Goal: Information Seeking & Learning: Learn about a topic

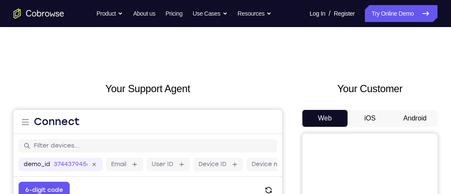
click at [404, 112] on button "Android" at bounding box center [414, 118] width 45 height 17
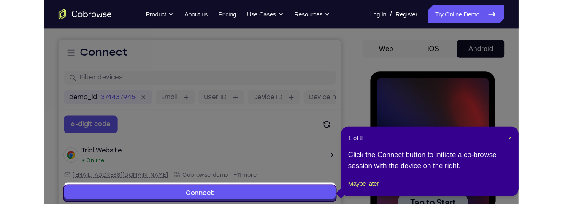
scroll to position [74, 0]
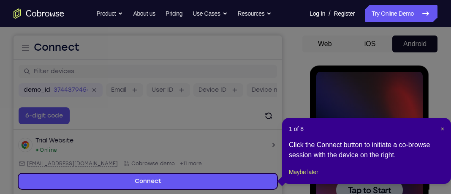
click at [380, 150] on div "Click the Connect button to initiate a co-browse session with the device on the…" at bounding box center [366, 150] width 155 height 20
click at [318, 177] on button "Maybe later" at bounding box center [303, 172] width 29 height 10
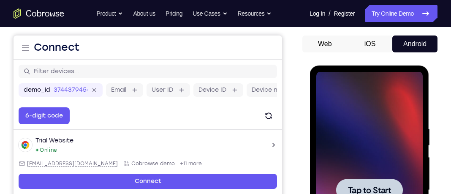
click at [390, 143] on div at bounding box center [369, 190] width 106 height 236
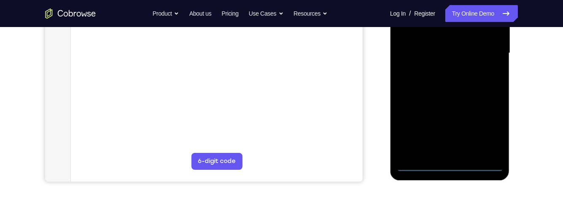
scroll to position [215, 0]
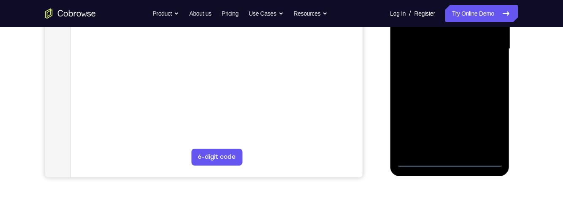
click at [450, 165] on div at bounding box center [449, 49] width 106 height 236
click at [450, 161] on div at bounding box center [449, 48] width 106 height 236
click at [450, 126] on div at bounding box center [449, 48] width 106 height 236
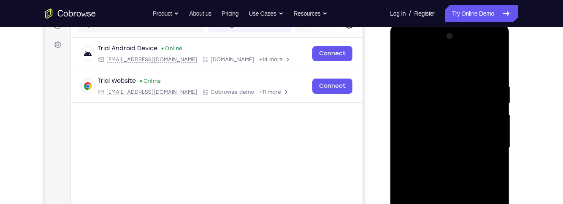
scroll to position [116, 0]
click at [450, 66] on div at bounding box center [449, 148] width 106 height 236
click at [450, 149] on div at bounding box center [449, 148] width 106 height 236
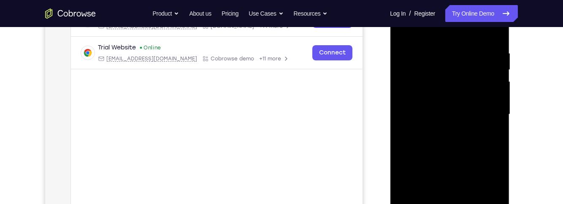
scroll to position [150, 0]
click at [441, 130] on div at bounding box center [449, 114] width 106 height 236
click at [450, 108] on div at bounding box center [449, 114] width 106 height 236
click at [254, 176] on main "demo_id 3744379456 3744379456 Email User ID Device ID Device name 6-digit code …" at bounding box center [217, 121] width 292 height 283
click at [450, 90] on div at bounding box center [449, 114] width 106 height 236
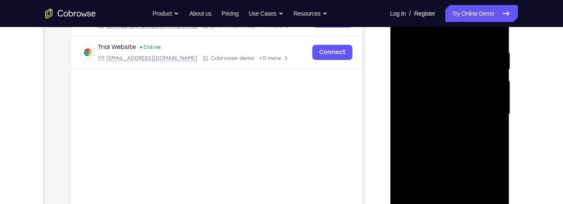
click at [442, 80] on div at bounding box center [449, 114] width 106 height 236
click at [450, 116] on div at bounding box center [449, 114] width 106 height 236
click at [450, 143] on div at bounding box center [449, 114] width 106 height 236
click at [450, 150] on div at bounding box center [449, 114] width 106 height 236
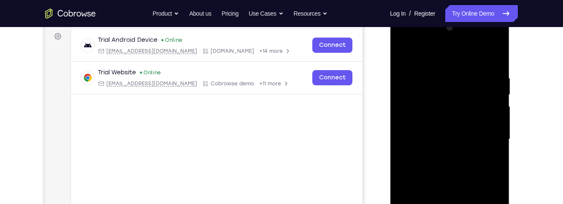
scroll to position [127, 0]
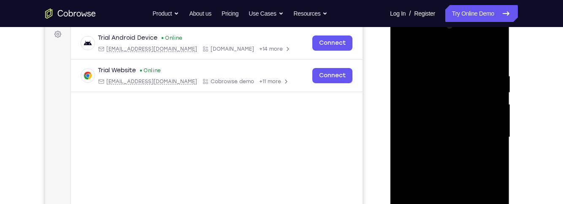
click at [425, 130] on div at bounding box center [449, 137] width 106 height 236
click at [450, 139] on div at bounding box center [449, 137] width 106 height 236
click at [450, 167] on div at bounding box center [449, 137] width 106 height 236
click at [450, 160] on div at bounding box center [449, 137] width 106 height 236
click at [450, 166] on div at bounding box center [449, 137] width 106 height 236
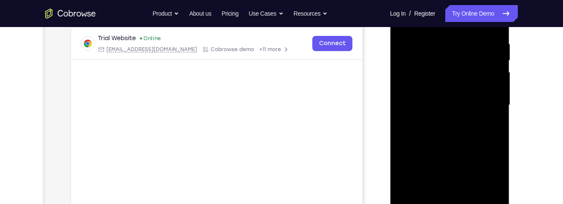
scroll to position [164, 0]
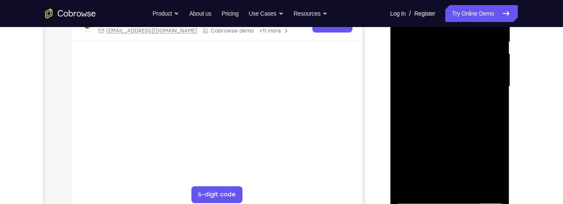
click at [450, 127] on div at bounding box center [449, 86] width 106 height 236
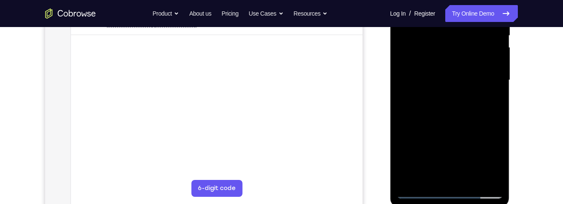
scroll to position [185, 0]
click at [450, 168] on div at bounding box center [449, 79] width 106 height 236
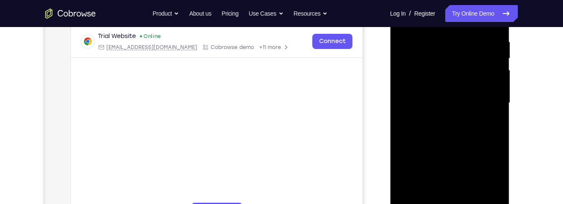
scroll to position [161, 0]
click at [437, 37] on div at bounding box center [449, 103] width 106 height 236
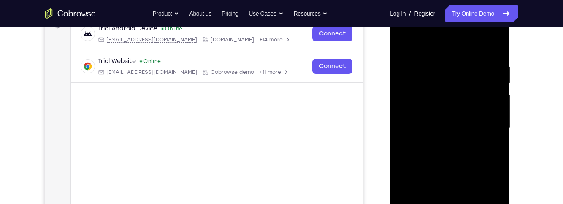
scroll to position [137, 0]
click at [450, 120] on div at bounding box center [449, 127] width 106 height 236
click at [450, 135] on div at bounding box center [449, 127] width 106 height 236
click at [415, 136] on div at bounding box center [449, 127] width 106 height 236
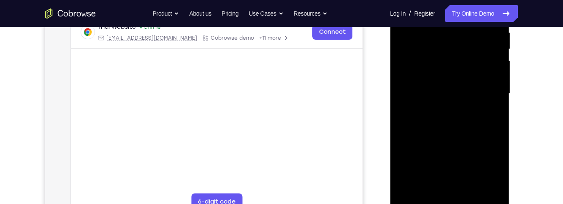
scroll to position [178, 0]
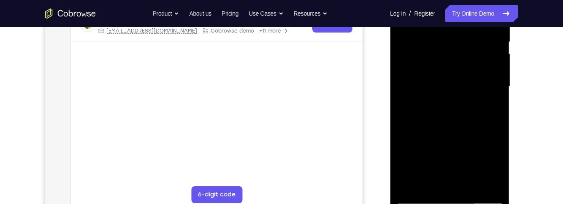
click at [450, 184] on div at bounding box center [449, 86] width 106 height 236
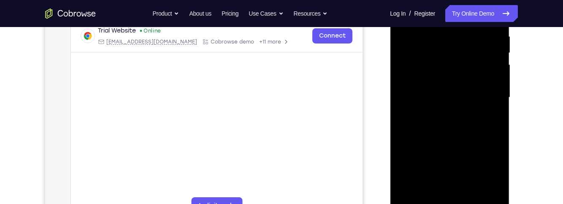
scroll to position [171, 0]
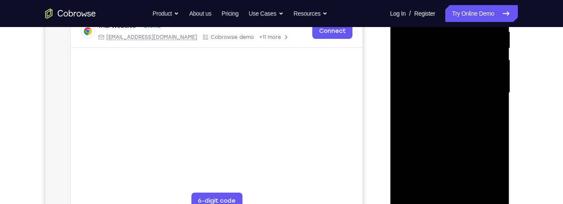
click at [450, 173] on div at bounding box center [449, 93] width 106 height 236
click at [450, 192] on div at bounding box center [449, 93] width 106 height 236
click at [450, 90] on div at bounding box center [449, 93] width 106 height 236
click at [450, 188] on div at bounding box center [449, 93] width 106 height 236
click at [450, 187] on div at bounding box center [449, 93] width 106 height 236
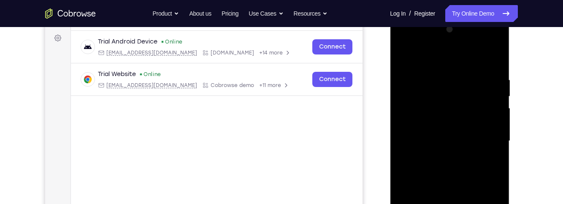
scroll to position [124, 0]
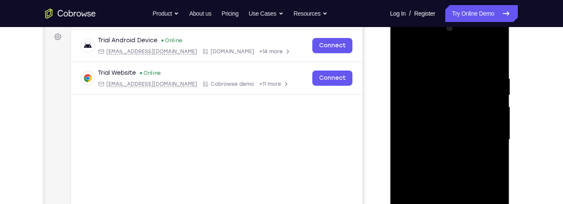
click at [450, 116] on div at bounding box center [449, 140] width 106 height 236
click at [450, 54] on div at bounding box center [449, 140] width 106 height 236
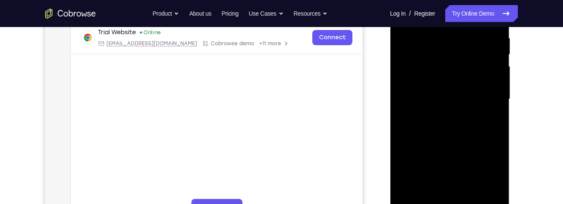
scroll to position [175, 0]
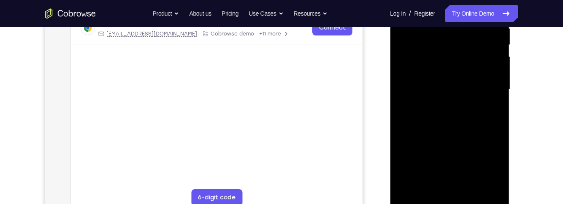
click at [450, 190] on div at bounding box center [449, 89] width 106 height 236
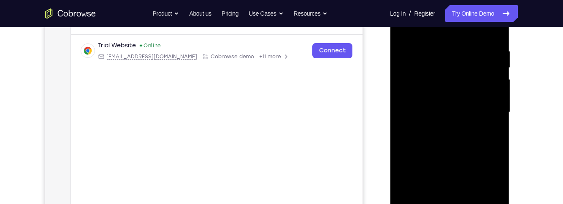
scroll to position [152, 0]
click at [450, 155] on div at bounding box center [449, 112] width 106 height 236
click at [450, 116] on div at bounding box center [449, 112] width 106 height 236
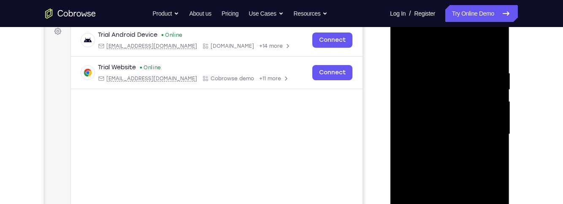
scroll to position [129, 0]
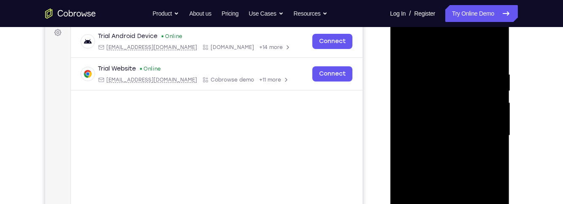
click at [405, 53] on div at bounding box center [449, 135] width 106 height 236
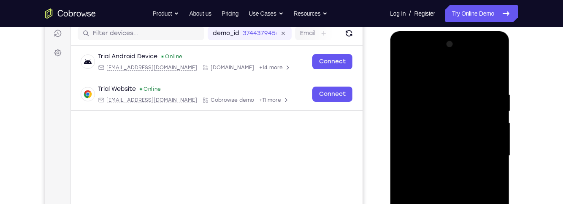
scroll to position [117, 0]
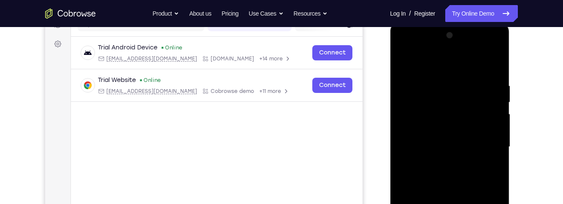
click at [450, 143] on div at bounding box center [449, 147] width 106 height 236
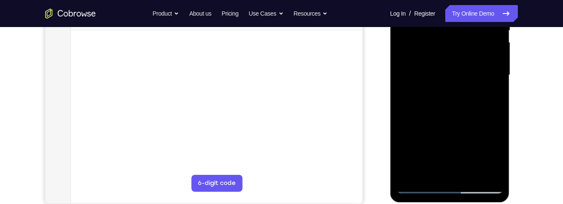
scroll to position [190, 0]
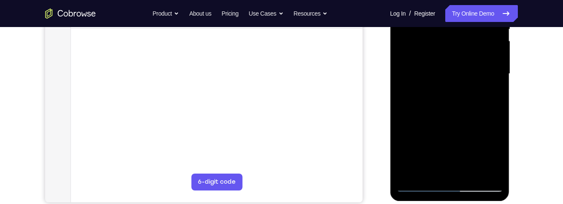
click at [450, 149] on div at bounding box center [449, 74] width 106 height 236
click at [450, 94] on div at bounding box center [449, 74] width 106 height 236
click at [450, 93] on div at bounding box center [449, 74] width 106 height 236
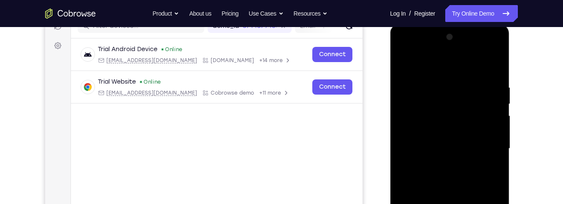
scroll to position [114, 0]
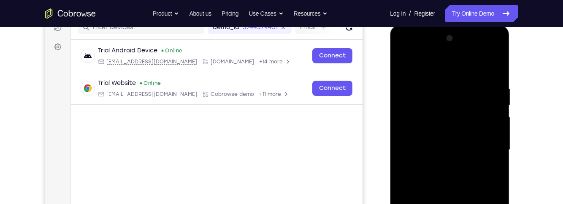
click at [400, 70] on div at bounding box center [449, 150] width 106 height 236
click at [450, 75] on div at bounding box center [449, 150] width 106 height 236
click at [450, 92] on div at bounding box center [449, 150] width 106 height 236
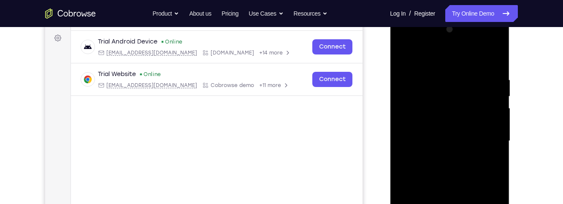
scroll to position [124, 0]
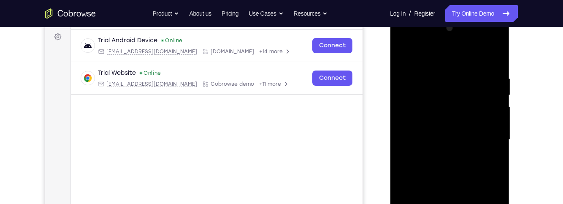
click at [434, 51] on div at bounding box center [449, 140] width 106 height 236
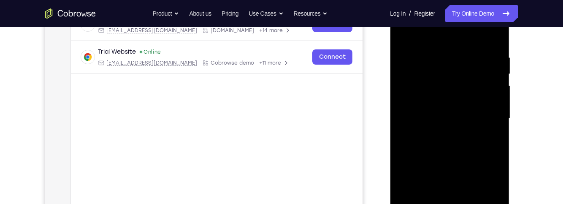
scroll to position [141, 0]
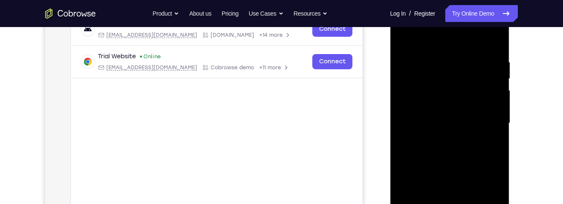
click at [450, 49] on div at bounding box center [449, 123] width 106 height 236
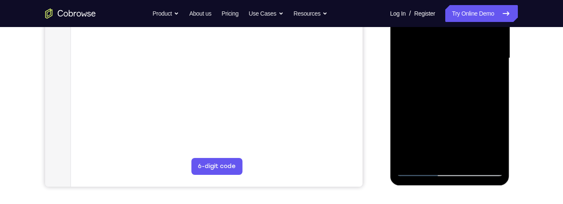
scroll to position [208, 0]
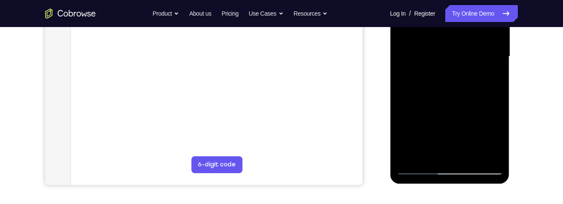
click at [447, 154] on div at bounding box center [449, 56] width 106 height 236
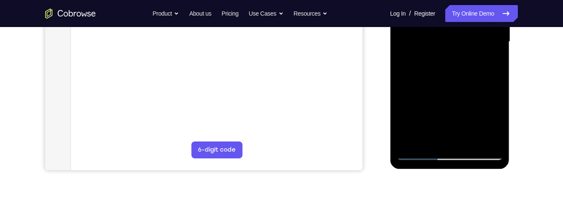
scroll to position [223, 0]
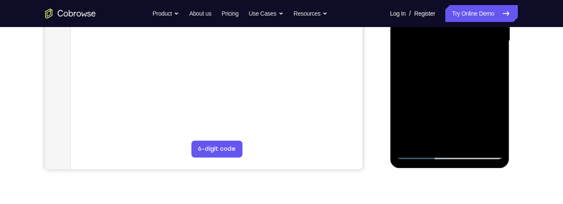
click at [450, 65] on div at bounding box center [449, 41] width 106 height 236
click at [450, 58] on div at bounding box center [449, 41] width 106 height 236
click at [450, 123] on div at bounding box center [449, 41] width 106 height 236
click at [450, 121] on div at bounding box center [449, 41] width 106 height 236
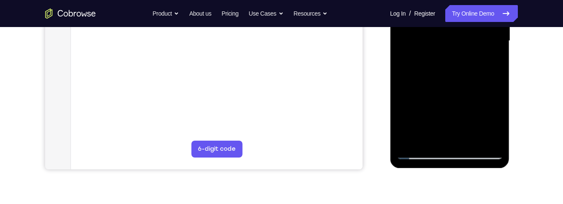
click at [450, 62] on div at bounding box center [449, 41] width 106 height 236
click at [450, 59] on div at bounding box center [449, 41] width 106 height 236
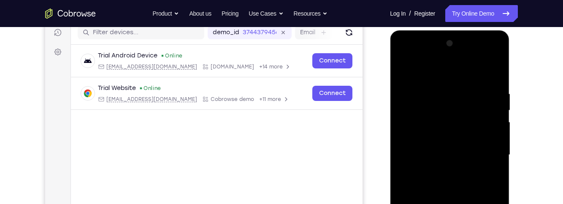
scroll to position [102, 0]
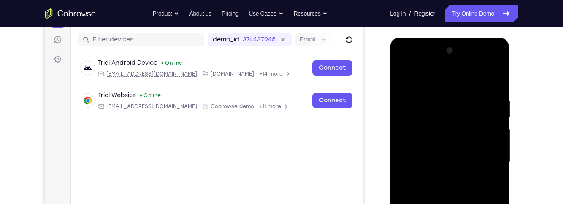
click at [406, 79] on div at bounding box center [449, 162] width 106 height 236
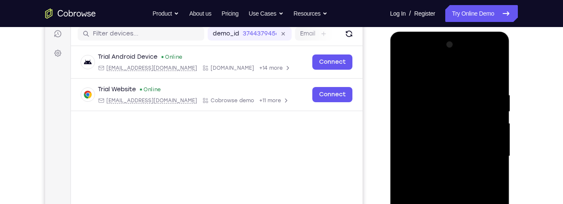
scroll to position [108, 0]
click at [431, 95] on div at bounding box center [449, 156] width 106 height 236
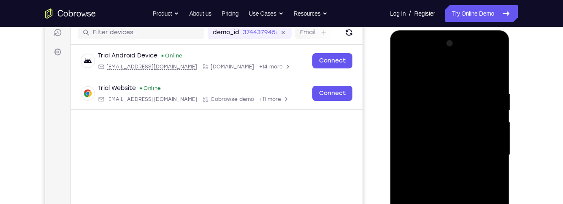
click at [450, 114] on div "Your Support Agent Your Customer Web iOS Android Next Steps We’d be happy to gi…" at bounding box center [281, 196] width 540 height 557
click at [450, 108] on div at bounding box center [449, 155] width 106 height 236
click at [450, 73] on div at bounding box center [449, 155] width 106 height 236
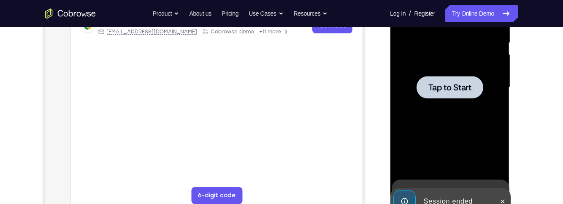
scroll to position [178, 0]
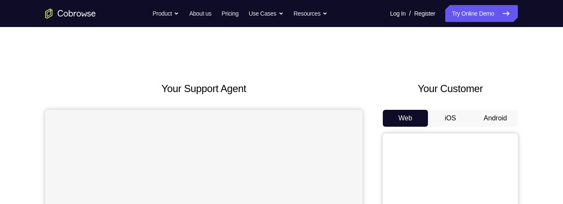
click at [495, 115] on button "Android" at bounding box center [495, 118] width 45 height 17
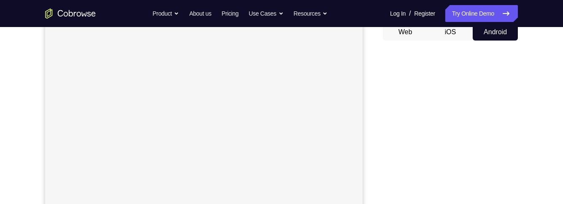
scroll to position [86, 0]
click at [412, 36] on button "Web" at bounding box center [405, 32] width 45 height 17
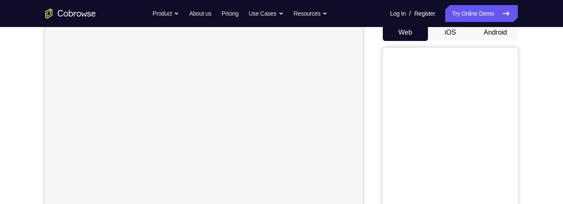
click at [503, 35] on button "Android" at bounding box center [495, 32] width 45 height 17
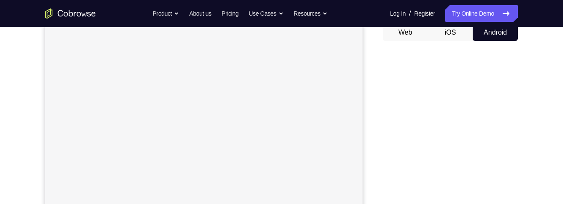
click at [457, 39] on button "iOS" at bounding box center [450, 32] width 45 height 17
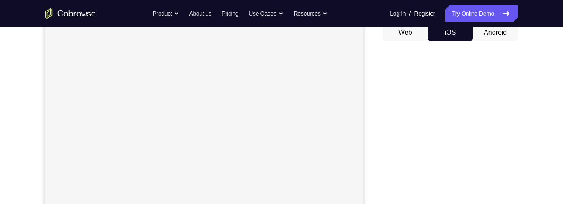
click at [411, 33] on button "Web" at bounding box center [405, 32] width 45 height 17
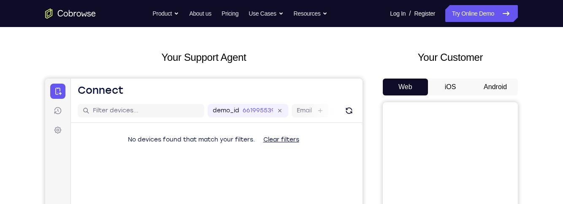
scroll to position [30, 0]
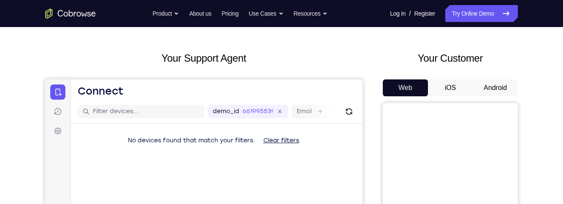
click at [497, 84] on button "Android" at bounding box center [495, 87] width 45 height 17
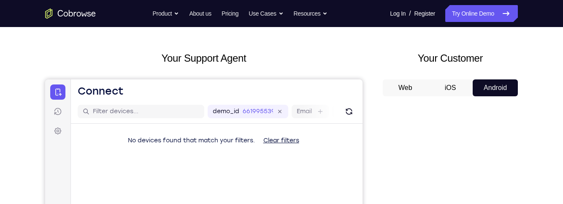
click at [450, 91] on button "iOS" at bounding box center [450, 87] width 45 height 17
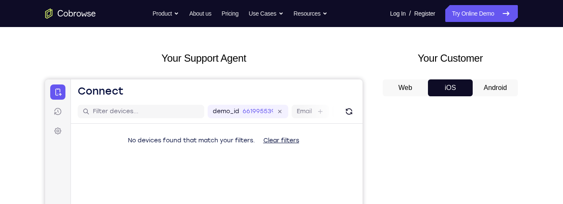
click at [407, 89] on button "Web" at bounding box center [405, 87] width 45 height 17
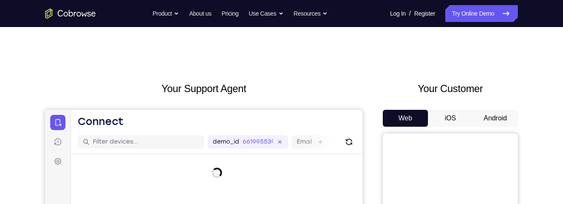
scroll to position [0, 0]
click at [506, 118] on button "Android" at bounding box center [495, 118] width 45 height 17
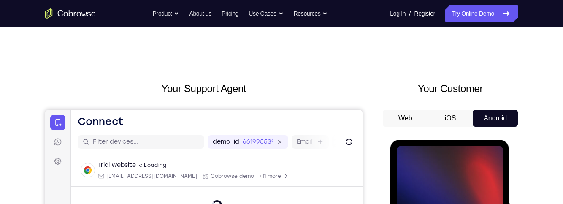
scroll to position [141, 0]
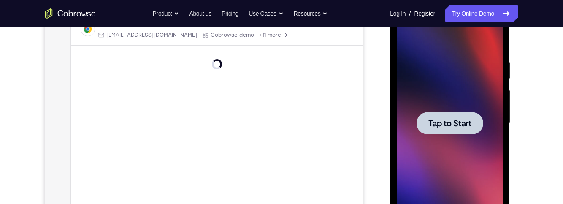
click at [470, 129] on div at bounding box center [449, 123] width 67 height 22
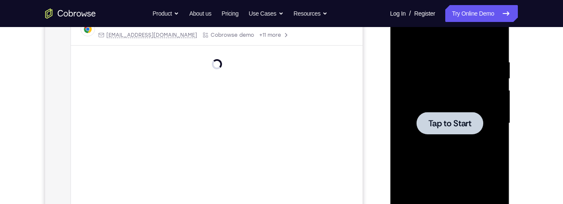
click at [541, 92] on div "Your Support Agent Your Customer Web iOS Android Next Steps We’d be happy to gi…" at bounding box center [281, 164] width 540 height 557
click at [468, 120] on span "Tap to Start" at bounding box center [449, 123] width 43 height 8
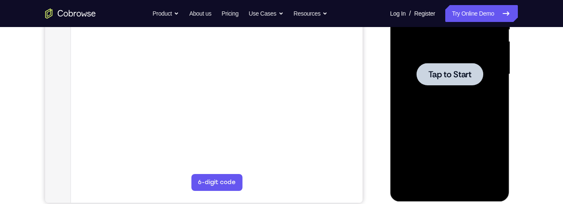
scroll to position [188, 0]
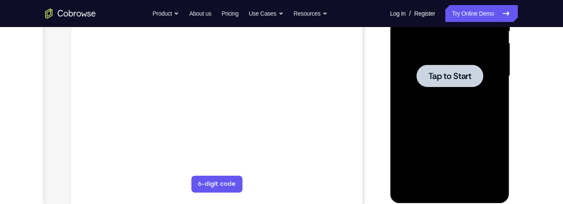
click at [467, 78] on span "Tap to Start" at bounding box center [449, 76] width 43 height 8
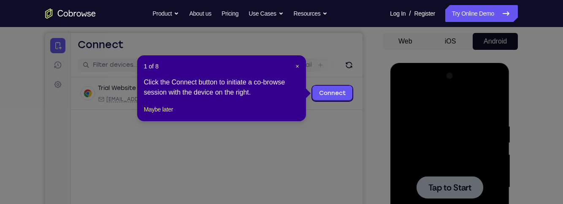
scroll to position [76, 0]
click at [166, 115] on button "Maybe later" at bounding box center [158, 110] width 29 height 10
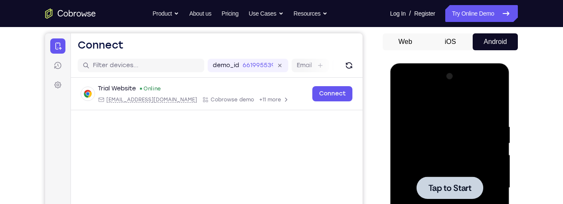
click at [468, 179] on div at bounding box center [449, 187] width 67 height 22
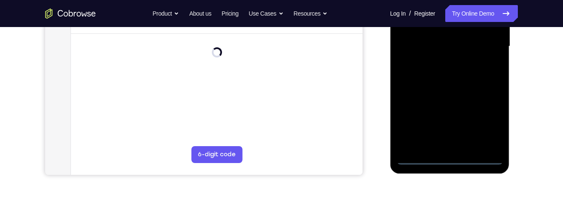
scroll to position [218, 0]
click at [454, 162] on div at bounding box center [449, 46] width 106 height 236
click at [491, 119] on div at bounding box center [449, 46] width 106 height 236
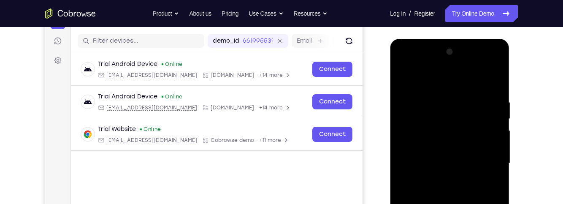
scroll to position [100, 0]
click at [448, 80] on div at bounding box center [449, 164] width 106 height 236
click at [488, 160] on div at bounding box center [449, 164] width 106 height 236
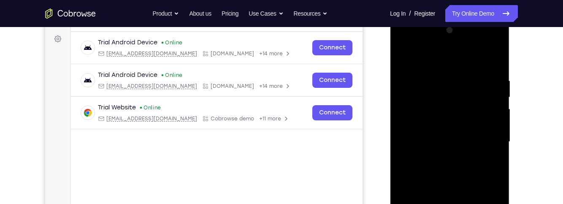
click at [445, 157] on div at bounding box center [449, 142] width 106 height 236
click at [482, 128] on div at bounding box center [449, 142] width 106 height 236
click at [449, 122] on div at bounding box center [449, 142] width 106 height 236
click at [454, 142] on div at bounding box center [449, 142] width 106 height 236
click at [489, 175] on div at bounding box center [449, 142] width 106 height 236
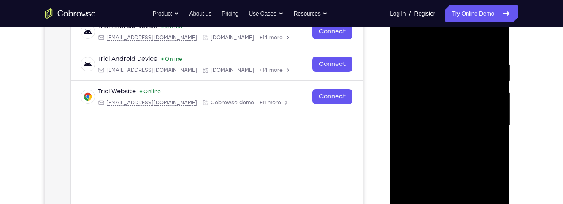
scroll to position [145, 0]
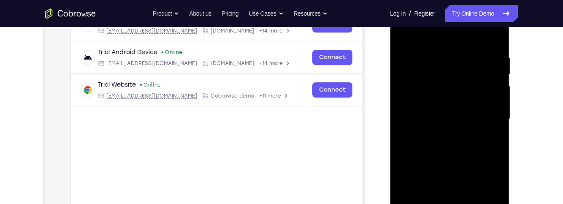
click at [488, 145] on div at bounding box center [449, 119] width 106 height 236
click at [490, 148] on div at bounding box center [449, 119] width 106 height 236
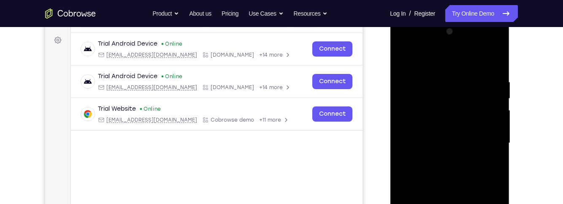
scroll to position [116, 0]
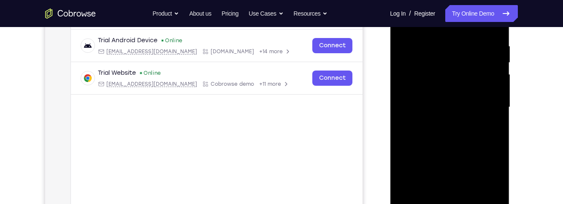
click at [483, 145] on div at bounding box center [449, 107] width 106 height 236
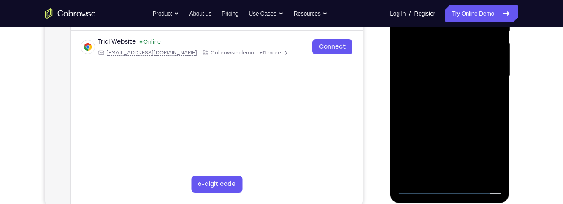
scroll to position [192, 0]
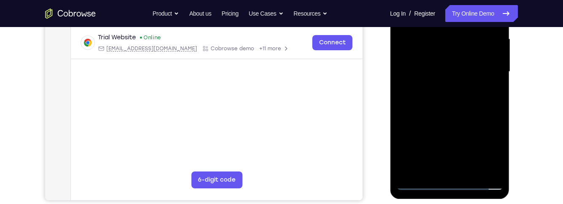
click at [501, 161] on div at bounding box center [449, 72] width 106 height 236
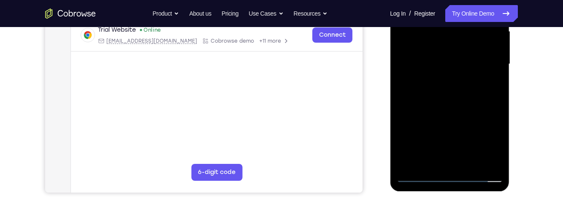
scroll to position [189, 0]
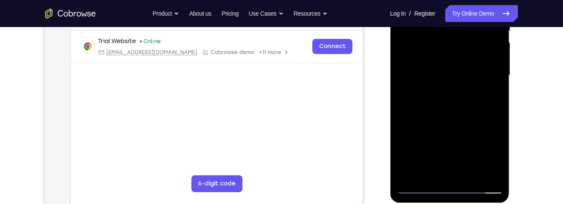
click at [469, 173] on div at bounding box center [449, 75] width 106 height 236
click at [486, 111] on div at bounding box center [449, 75] width 106 height 236
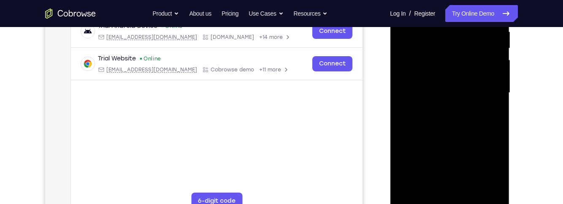
scroll to position [167, 0]
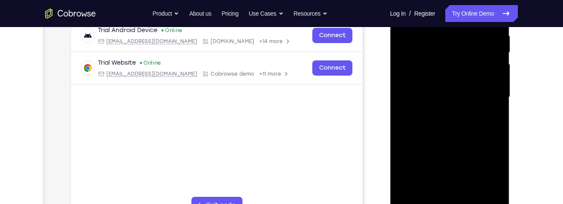
click at [459, 111] on div at bounding box center [449, 97] width 106 height 236
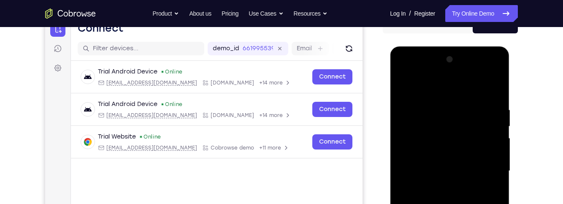
scroll to position [91, 0]
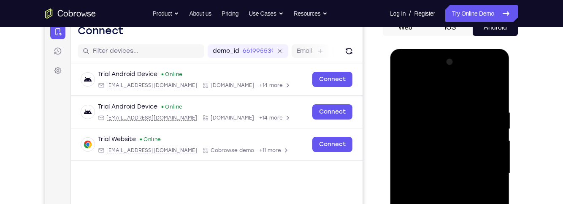
click at [407, 87] on div at bounding box center [449, 173] width 106 height 236
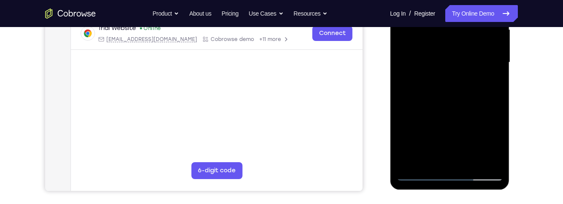
scroll to position [200, 0]
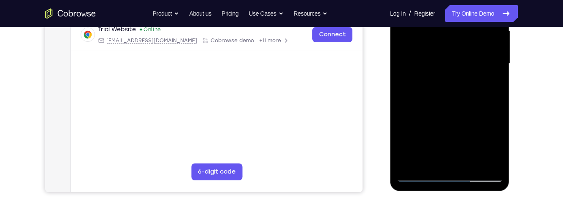
click at [492, 112] on div at bounding box center [449, 64] width 106 height 236
click at [498, 113] on div at bounding box center [449, 64] width 106 height 236
click at [497, 108] on div at bounding box center [449, 64] width 106 height 236
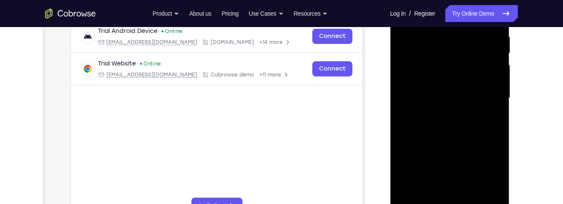
scroll to position [166, 0]
click at [493, 96] on div at bounding box center [449, 98] width 106 height 236
click at [493, 102] on div at bounding box center [449, 98] width 106 height 236
click at [427, 155] on div at bounding box center [449, 98] width 106 height 236
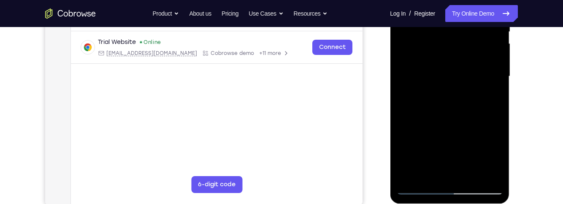
scroll to position [188, 0]
click at [491, 105] on div at bounding box center [449, 76] width 106 height 236
click at [494, 104] on div at bounding box center [449, 76] width 106 height 236
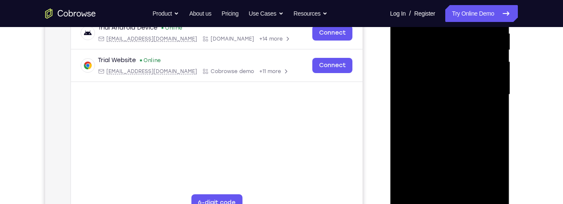
scroll to position [159, 0]
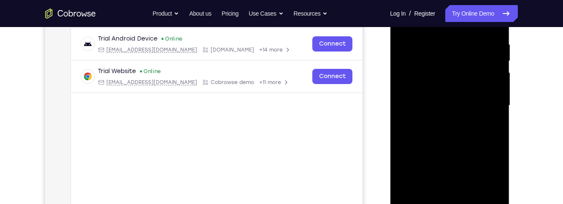
click at [495, 131] on div at bounding box center [449, 105] width 106 height 236
click at [498, 132] on div at bounding box center [449, 105] width 106 height 236
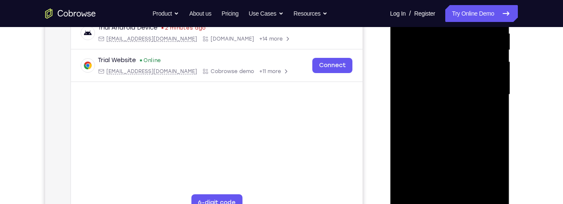
scroll to position [170, 0]
click at [495, 86] on div at bounding box center [449, 94] width 106 height 236
click at [492, 130] on div at bounding box center [449, 94] width 106 height 236
click at [497, 127] on div at bounding box center [449, 94] width 106 height 236
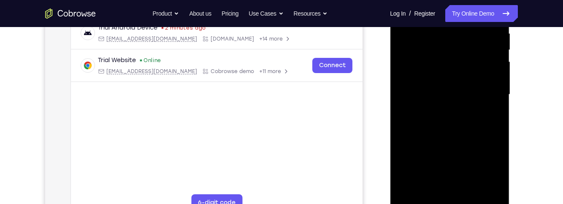
click at [496, 129] on div at bounding box center [449, 94] width 106 height 236
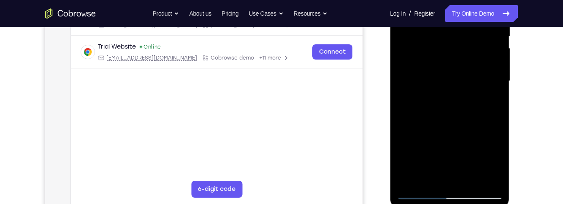
scroll to position [200, 0]
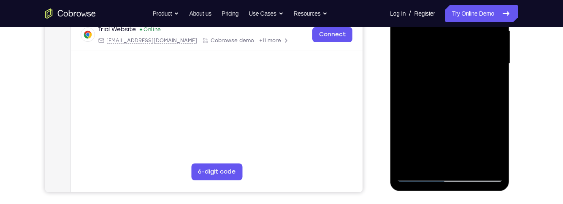
click at [497, 90] on div at bounding box center [449, 64] width 106 height 236
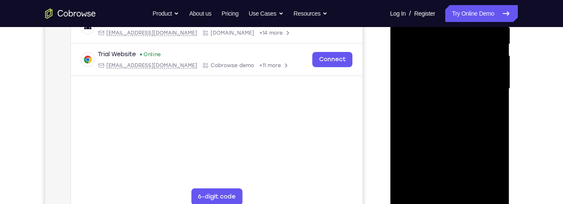
scroll to position [176, 0]
click at [495, 111] on div at bounding box center [449, 88] width 106 height 236
click at [496, 109] on div at bounding box center [449, 88] width 106 height 236
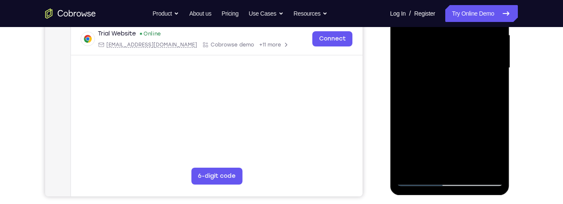
scroll to position [197, 0]
click at [410, 166] on div at bounding box center [449, 67] width 106 height 236
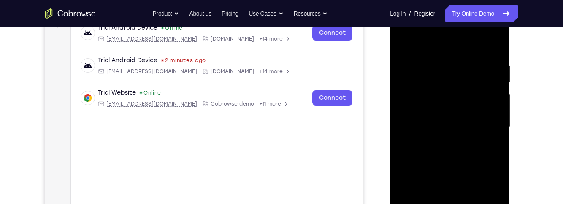
click at [434, 71] on div at bounding box center [449, 127] width 106 height 236
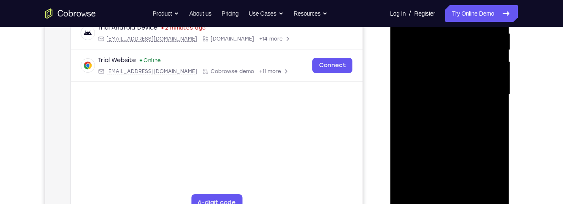
scroll to position [170, 0]
click at [492, 127] on div at bounding box center [449, 94] width 106 height 236
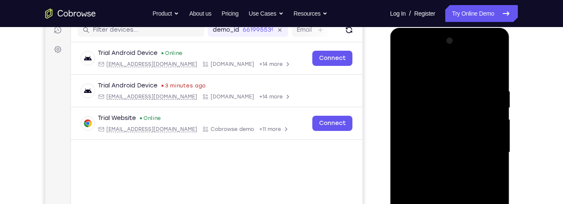
scroll to position [111, 0]
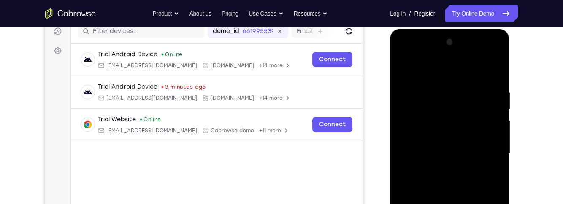
click at [492, 152] on div at bounding box center [449, 153] width 106 height 236
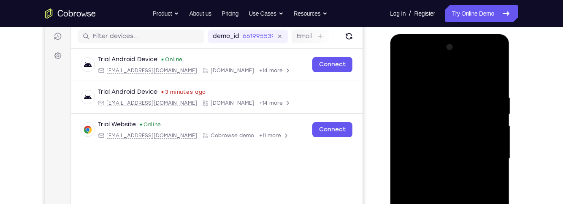
scroll to position [107, 0]
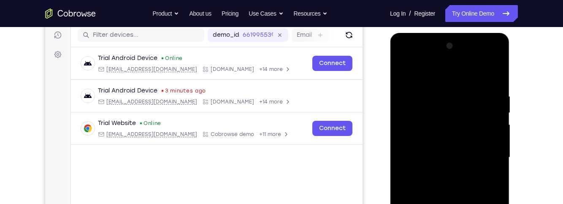
click at [490, 147] on div at bounding box center [449, 157] width 106 height 236
click at [494, 144] on div at bounding box center [449, 157] width 106 height 236
click at [493, 151] on div at bounding box center [449, 157] width 106 height 236
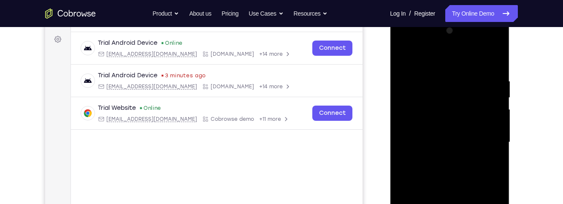
click at [501, 144] on div at bounding box center [449, 142] width 106 height 236
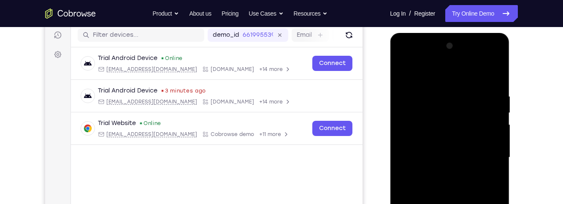
click at [492, 146] on div at bounding box center [449, 157] width 106 height 236
click at [492, 152] on div at bounding box center [449, 157] width 106 height 236
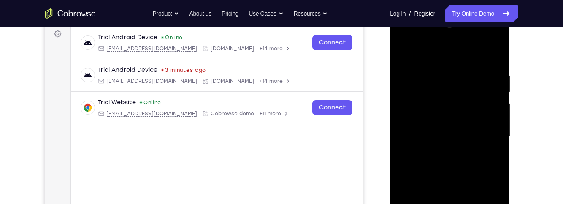
click at [495, 136] on div at bounding box center [449, 137] width 106 height 236
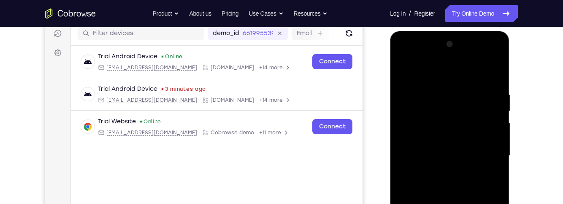
scroll to position [108, 0]
click at [489, 147] on div at bounding box center [449, 156] width 106 height 236
click at [490, 141] on div at bounding box center [449, 156] width 106 height 236
click at [501, 131] on div at bounding box center [449, 156] width 106 height 236
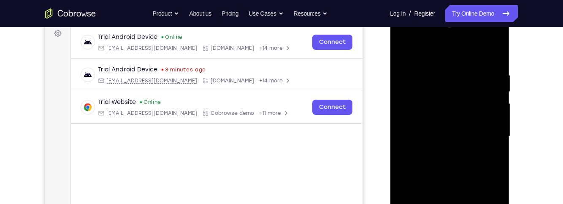
scroll to position [130, 0]
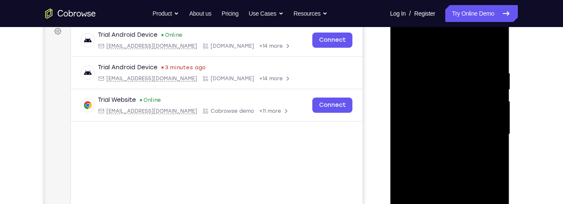
click at [494, 110] on div at bounding box center [449, 134] width 106 height 236
click at [495, 112] on div at bounding box center [449, 134] width 106 height 236
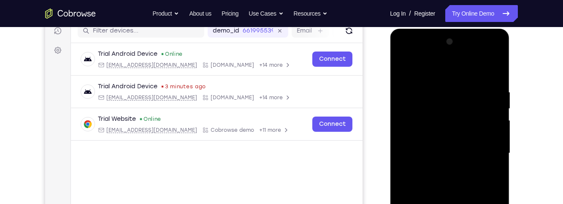
scroll to position [112, 0]
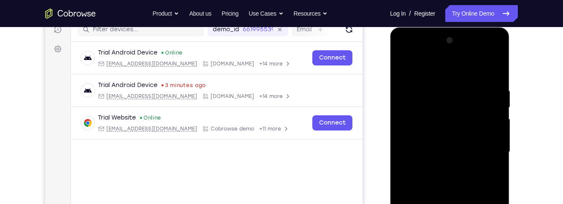
click at [494, 155] on div at bounding box center [449, 152] width 106 height 236
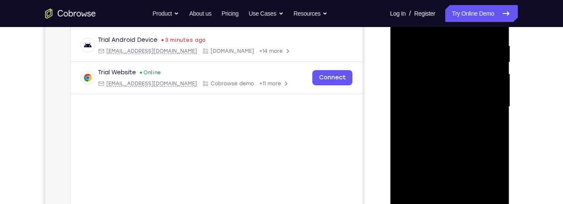
scroll to position [157, 0]
click at [487, 126] on div at bounding box center [449, 107] width 106 height 236
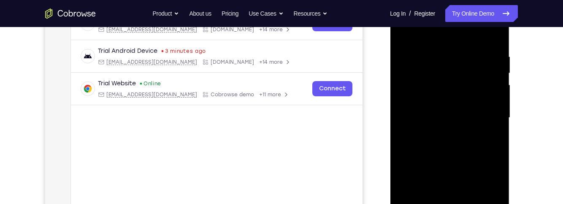
scroll to position [145, 0]
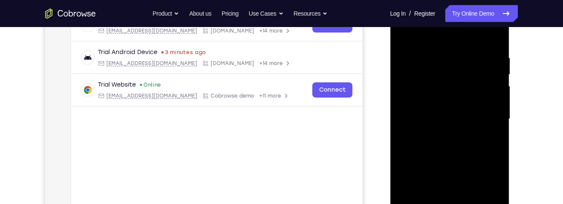
click at [483, 130] on div at bounding box center [449, 119] width 106 height 236
click at [491, 130] on div at bounding box center [449, 119] width 106 height 236
click at [487, 133] on div at bounding box center [449, 119] width 106 height 236
click at [501, 122] on div at bounding box center [449, 119] width 106 height 236
click at [490, 122] on div at bounding box center [449, 119] width 106 height 236
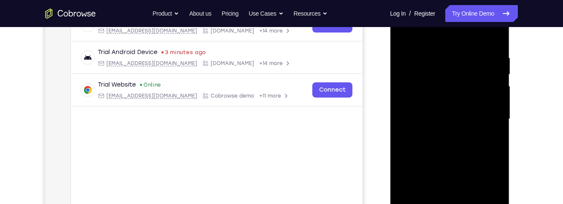
click at [481, 130] on div at bounding box center [449, 119] width 106 height 236
click at [481, 125] on div at bounding box center [449, 119] width 106 height 236
click at [485, 126] on div at bounding box center [449, 119] width 106 height 236
click at [483, 121] on div at bounding box center [449, 119] width 106 height 236
click at [489, 122] on div at bounding box center [449, 119] width 106 height 236
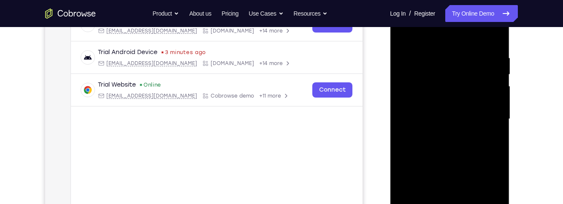
click at [410, 108] on div at bounding box center [449, 119] width 106 height 236
click at [407, 113] on div at bounding box center [449, 119] width 106 height 236
click at [492, 108] on div at bounding box center [449, 119] width 106 height 236
click at [470, 111] on div at bounding box center [449, 119] width 106 height 236
click at [482, 102] on div at bounding box center [449, 119] width 106 height 236
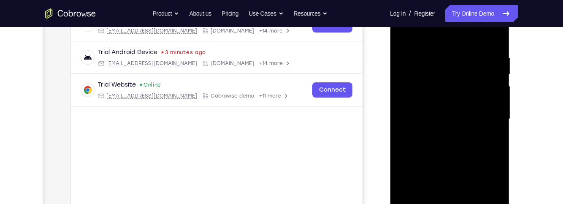
click at [482, 104] on div at bounding box center [449, 119] width 106 height 236
click at [483, 99] on div at bounding box center [449, 119] width 106 height 236
click at [490, 102] on div at bounding box center [449, 119] width 106 height 236
click at [487, 100] on div at bounding box center [449, 119] width 106 height 236
click at [488, 99] on div at bounding box center [449, 119] width 106 height 236
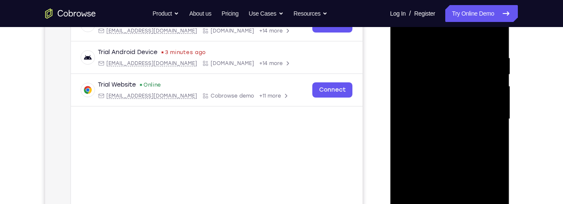
click at [488, 99] on div at bounding box center [449, 119] width 106 height 236
click at [490, 95] on div at bounding box center [449, 119] width 106 height 236
click at [487, 108] on div at bounding box center [449, 119] width 106 height 236
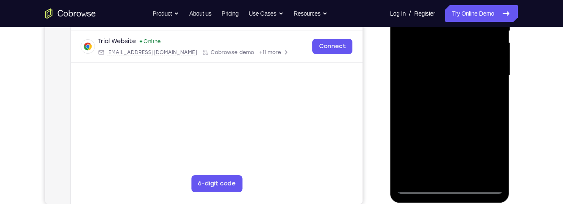
scroll to position [207, 0]
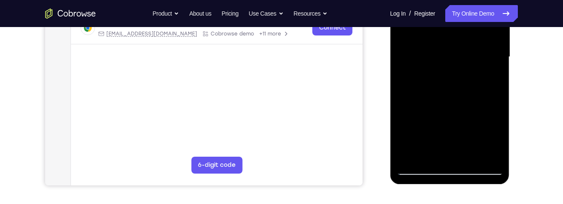
click at [413, 160] on div at bounding box center [449, 57] width 106 height 236
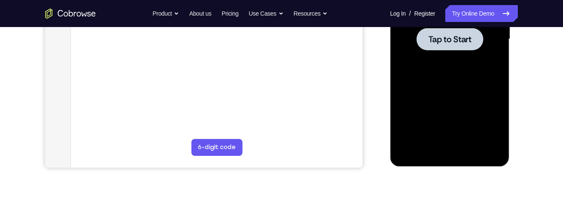
scroll to position [234, 0]
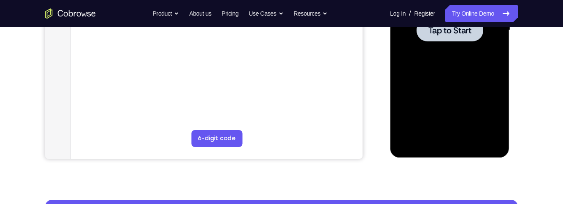
click at [462, 104] on div at bounding box center [449, 30] width 106 height 236
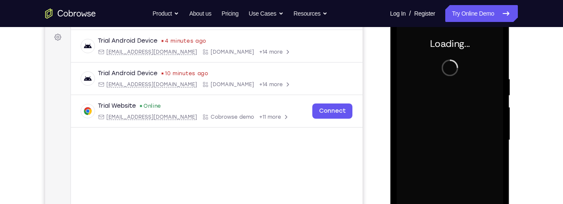
scroll to position [0, 0]
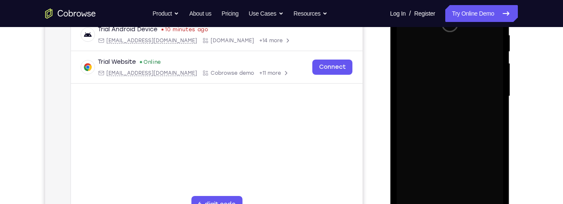
click at [455, 130] on div at bounding box center [449, 96] width 106 height 236
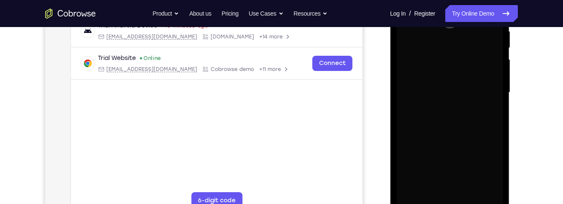
scroll to position [172, 0]
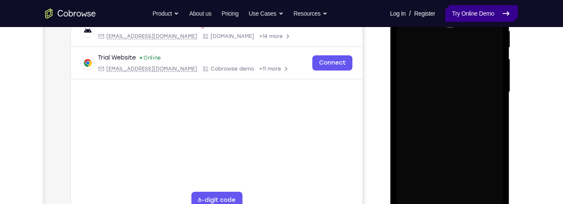
click at [474, 14] on link "Try Online Demo" at bounding box center [481, 13] width 73 height 17
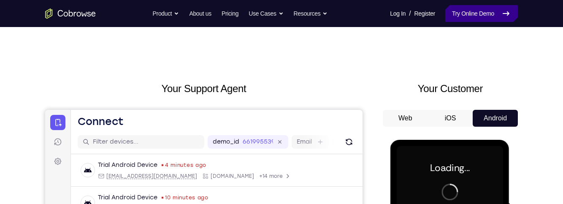
click at [469, 15] on link "Try Online Demo" at bounding box center [481, 13] width 73 height 17
click at [479, 14] on link "Try Online Demo" at bounding box center [481, 13] width 73 height 17
click at [487, 14] on link "Try Online Demo" at bounding box center [481, 13] width 73 height 17
click at [486, 15] on link "Try Online Demo" at bounding box center [481, 13] width 73 height 17
click at [485, 11] on link "Try Online Demo" at bounding box center [481, 13] width 73 height 17
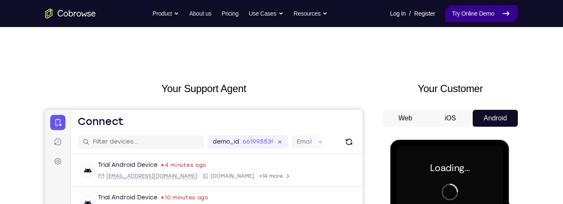
click at [490, 16] on link "Try Online Demo" at bounding box center [481, 13] width 73 height 17
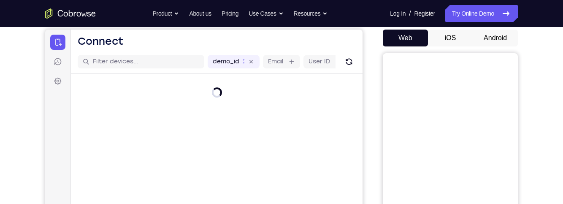
scroll to position [81, 0]
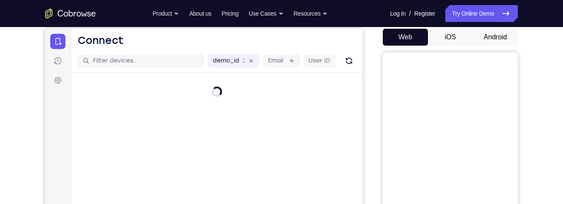
click at [499, 38] on button "Android" at bounding box center [495, 37] width 45 height 17
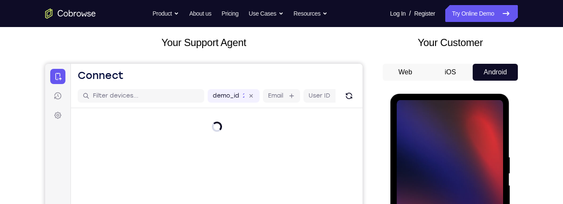
scroll to position [0, 0]
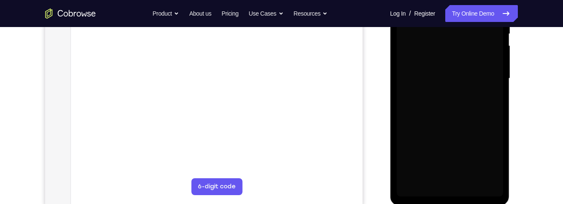
scroll to position [189, 0]
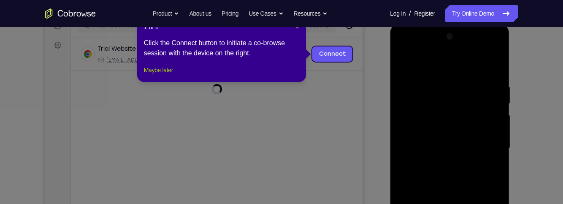
click at [152, 75] on button "Maybe later" at bounding box center [158, 70] width 29 height 10
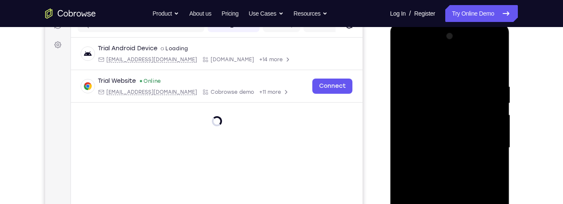
scroll to position [200, 0]
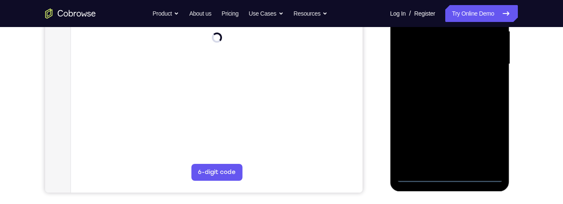
click at [457, 175] on div at bounding box center [449, 64] width 106 height 236
click at [484, 144] on div at bounding box center [449, 64] width 106 height 236
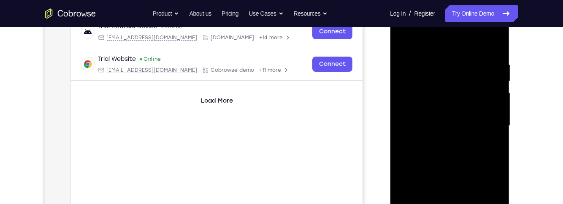
scroll to position [141, 0]
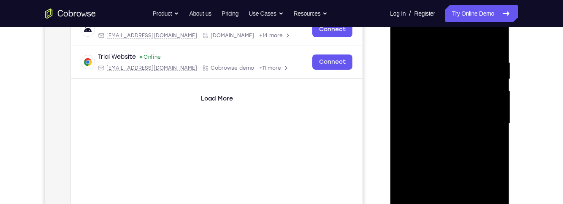
click at [457, 47] on div at bounding box center [449, 123] width 106 height 236
